Goal: Check status: Check status

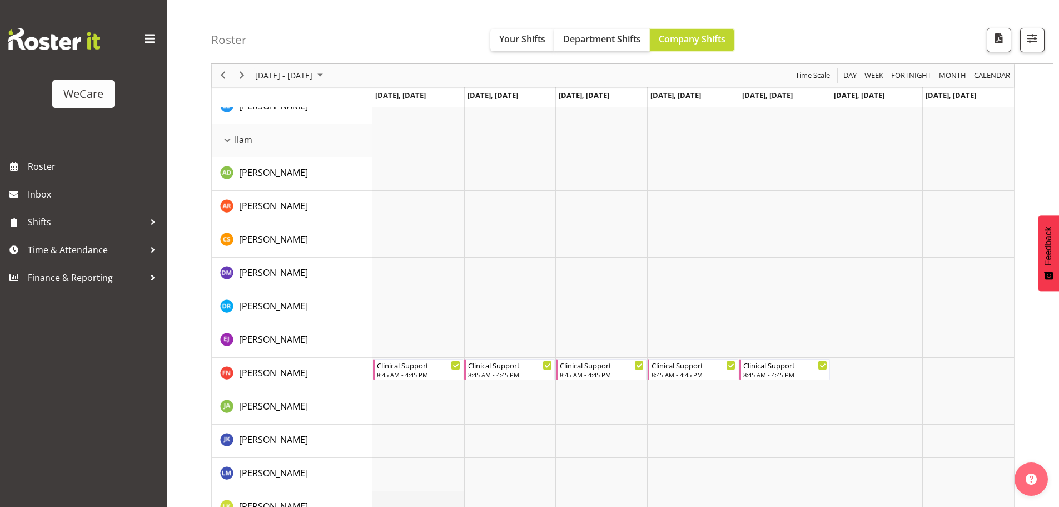
scroll to position [1335, 0]
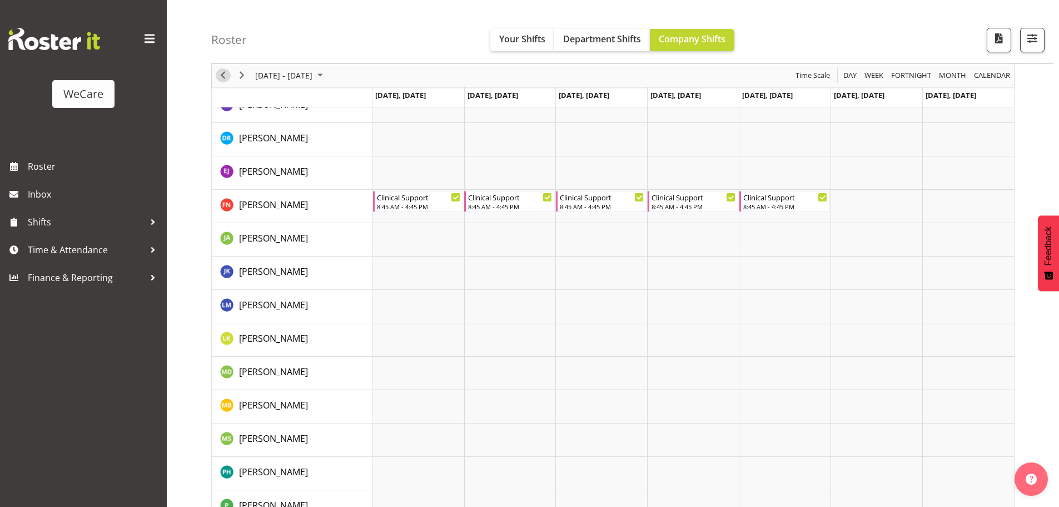
click at [225, 77] on span "Previous" at bounding box center [222, 76] width 13 height 14
click at [224, 77] on span "Previous" at bounding box center [222, 76] width 13 height 14
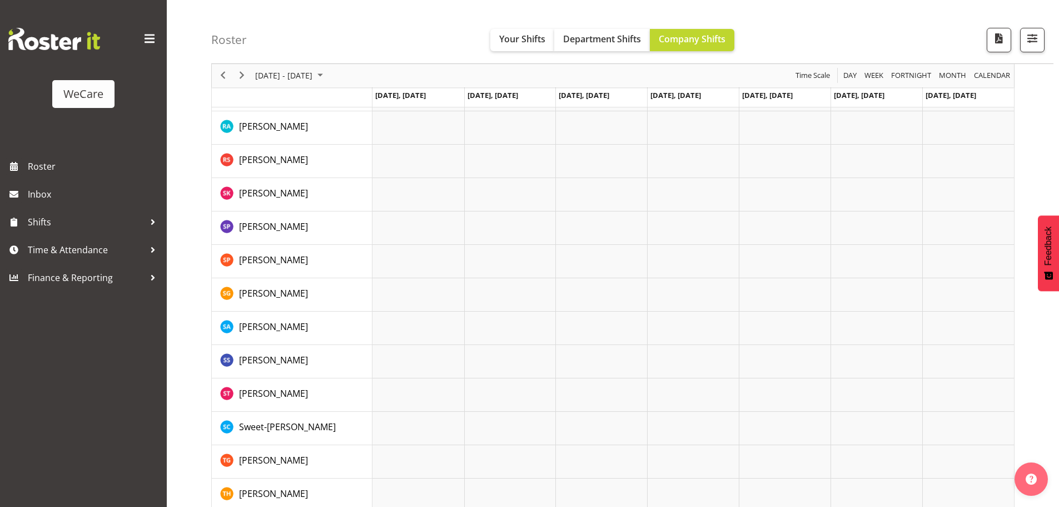
scroll to position [4175, 0]
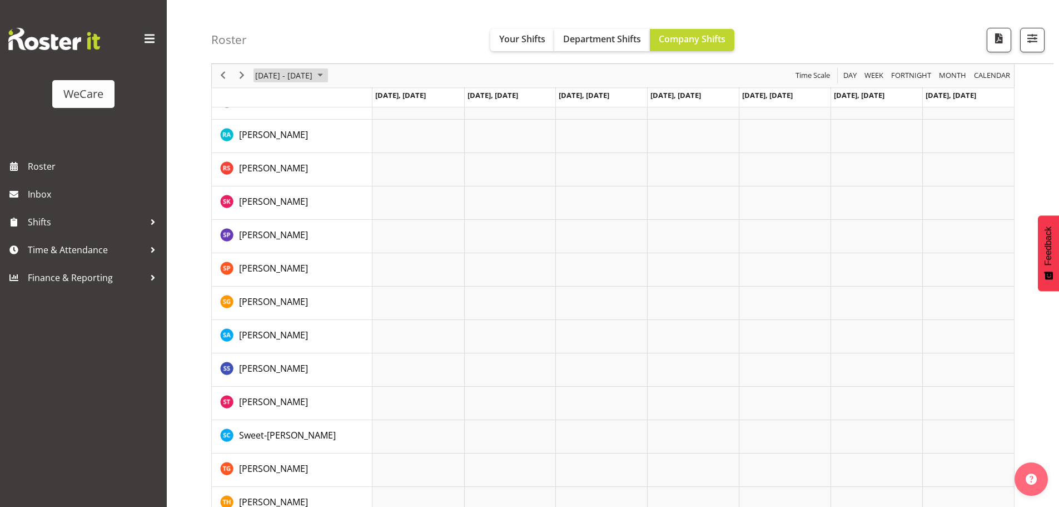
click at [326, 75] on span "June 2024" at bounding box center [320, 76] width 13 height 14
click at [371, 101] on span "next month" at bounding box center [372, 103] width 19 height 20
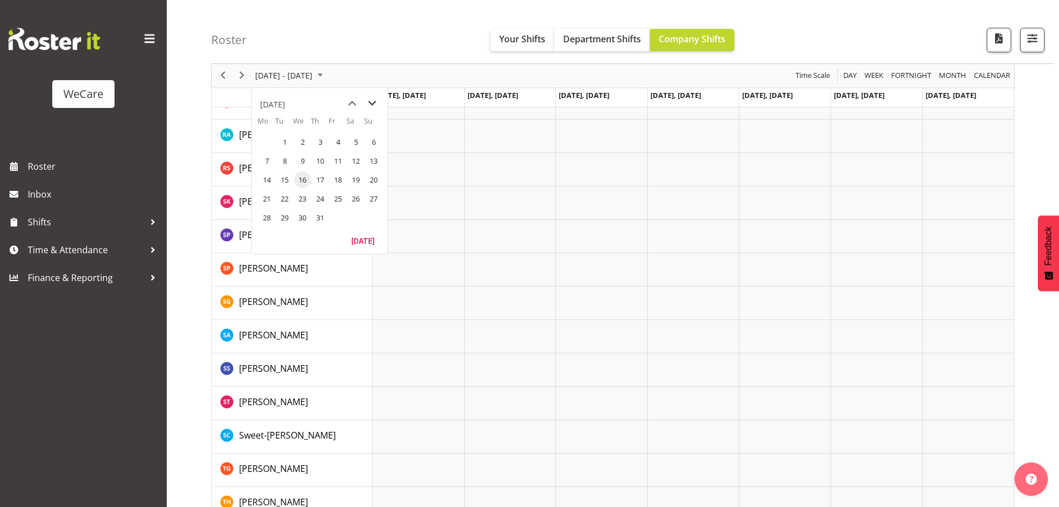
click at [371, 101] on span "next month" at bounding box center [372, 103] width 19 height 20
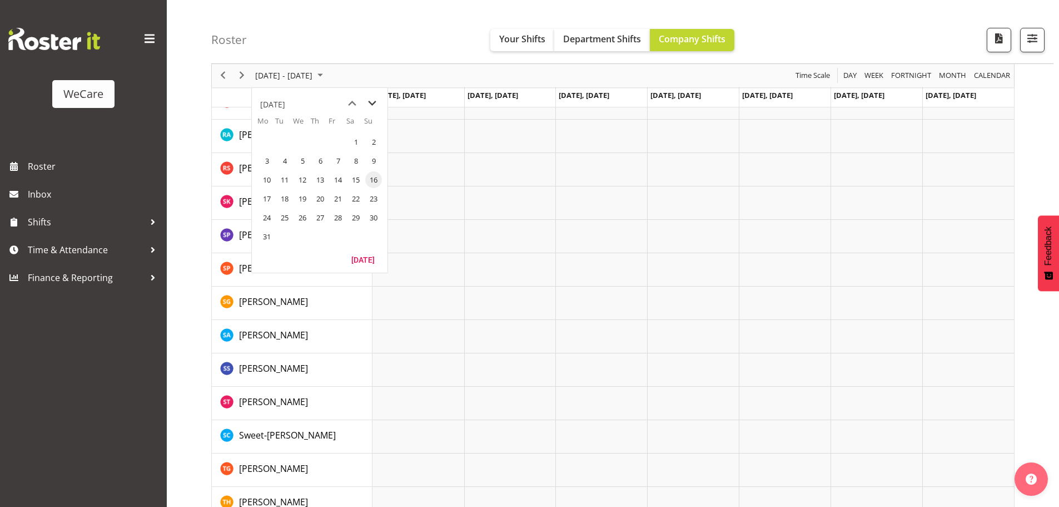
click at [371, 101] on span "next month" at bounding box center [372, 103] width 19 height 20
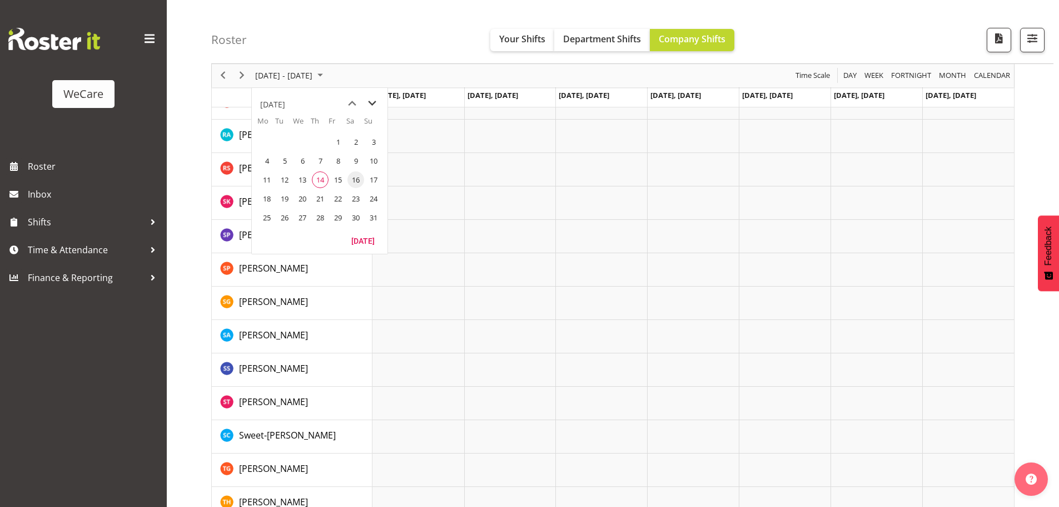
click at [371, 101] on span "next month" at bounding box center [372, 103] width 19 height 20
click at [350, 105] on span "previous month" at bounding box center [352, 103] width 19 height 20
drag, startPoint x: 320, startPoint y: 176, endPoint x: 554, endPoint y: 169, distance: 234.8
click at [319, 176] on span "14" at bounding box center [320, 179] width 17 height 17
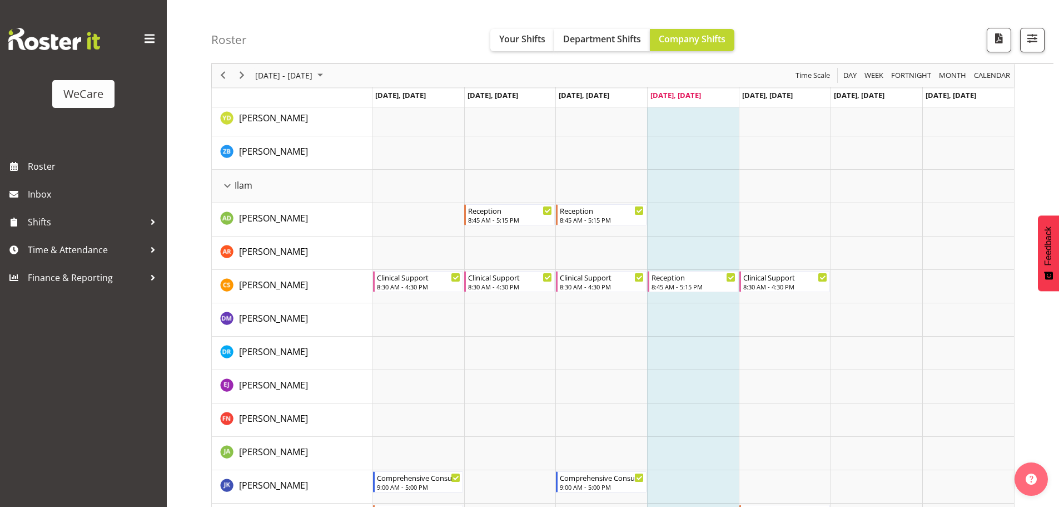
scroll to position [1103, 0]
